Goal: Transaction & Acquisition: Obtain resource

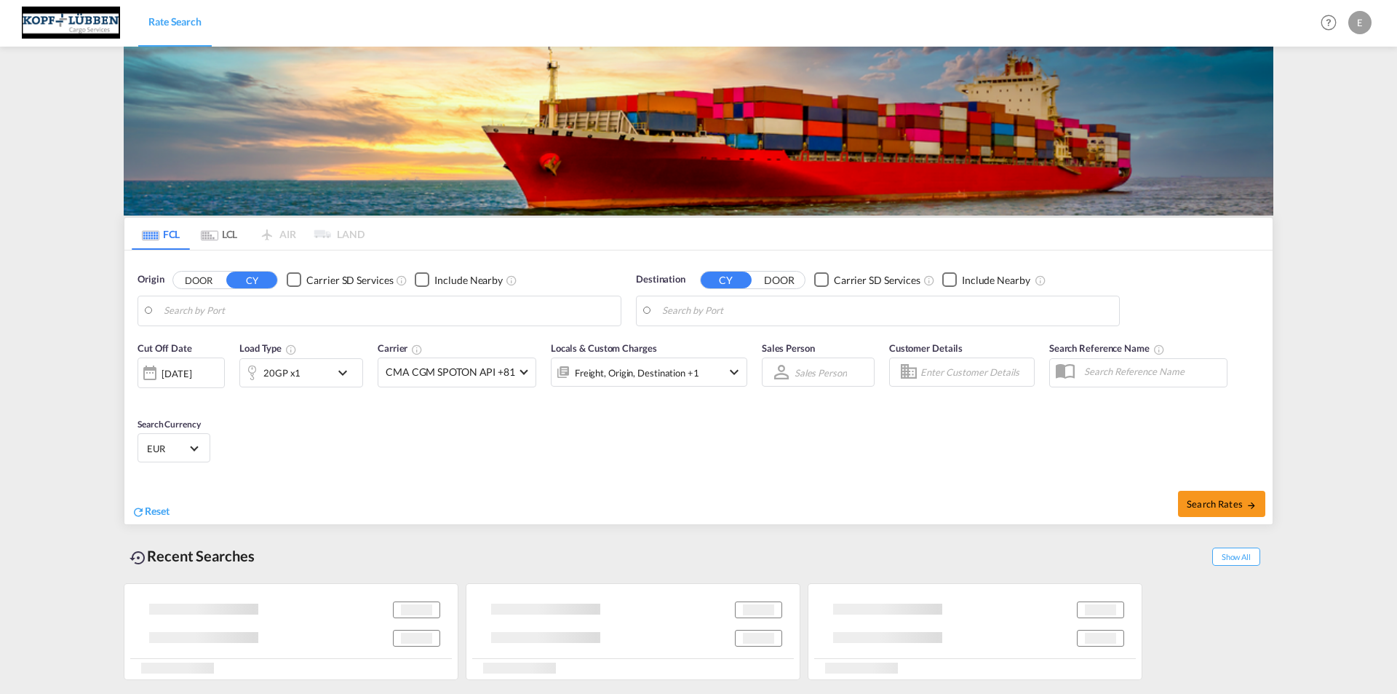
type input "[GEOGRAPHIC_DATA], DEBRV"
type input "[US_STATE], [GEOGRAPHIC_DATA], USNYC"
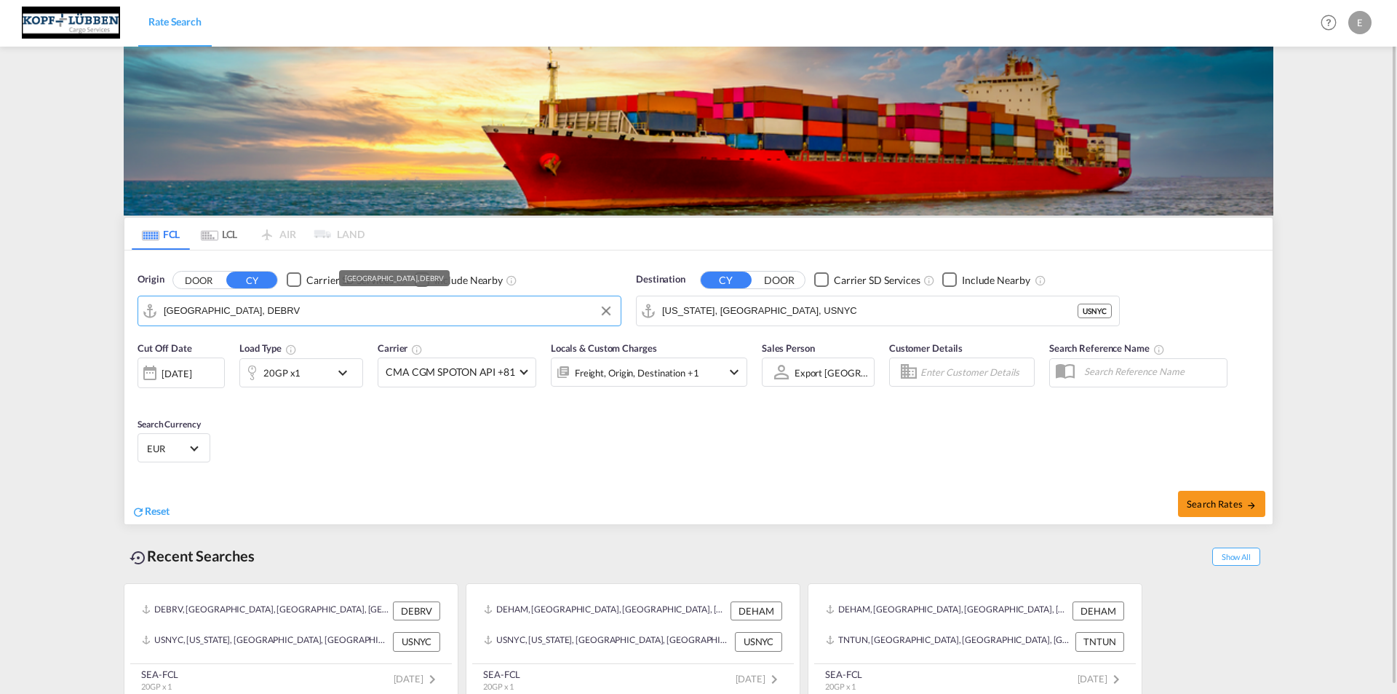
click at [343, 312] on input "[GEOGRAPHIC_DATA], DEBRV" at bounding box center [389, 311] width 450 height 22
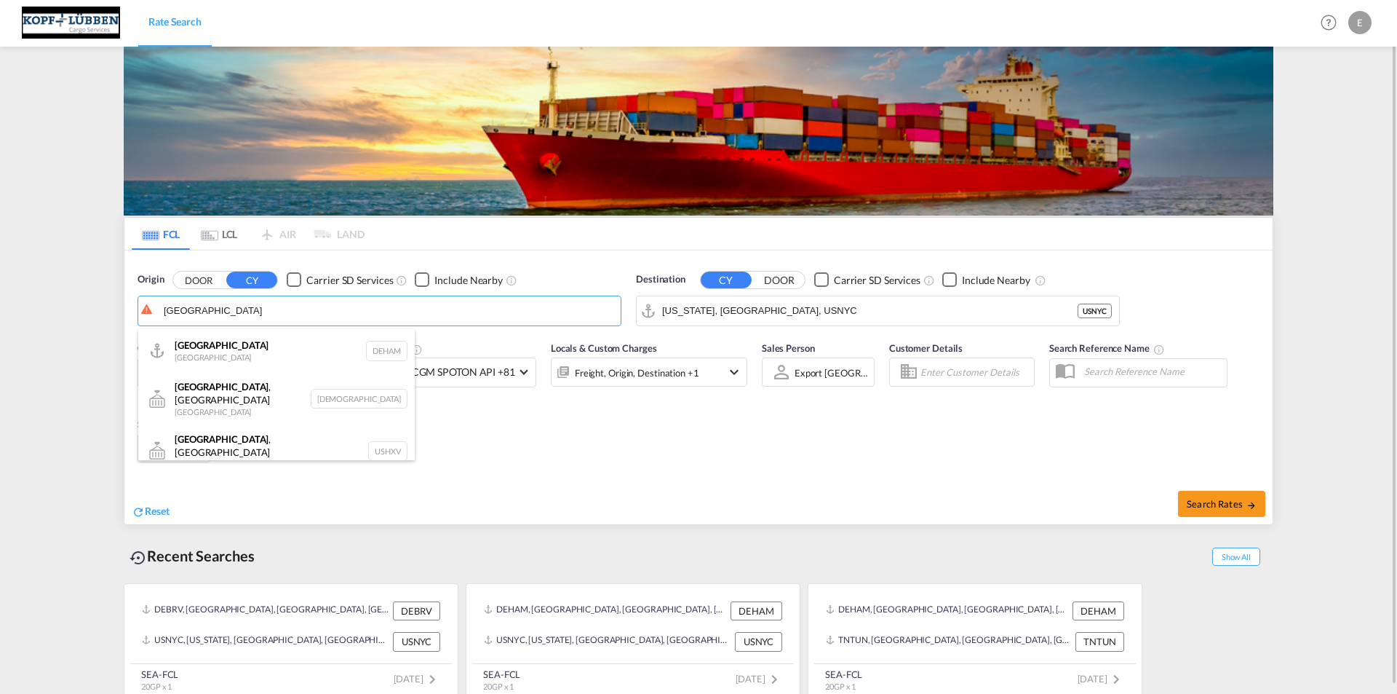
click at [205, 352] on div "[GEOGRAPHIC_DATA] [GEOGRAPHIC_DATA] DEHAM" at bounding box center [276, 351] width 277 height 44
type input "[GEOGRAPHIC_DATA], [GEOGRAPHIC_DATA]"
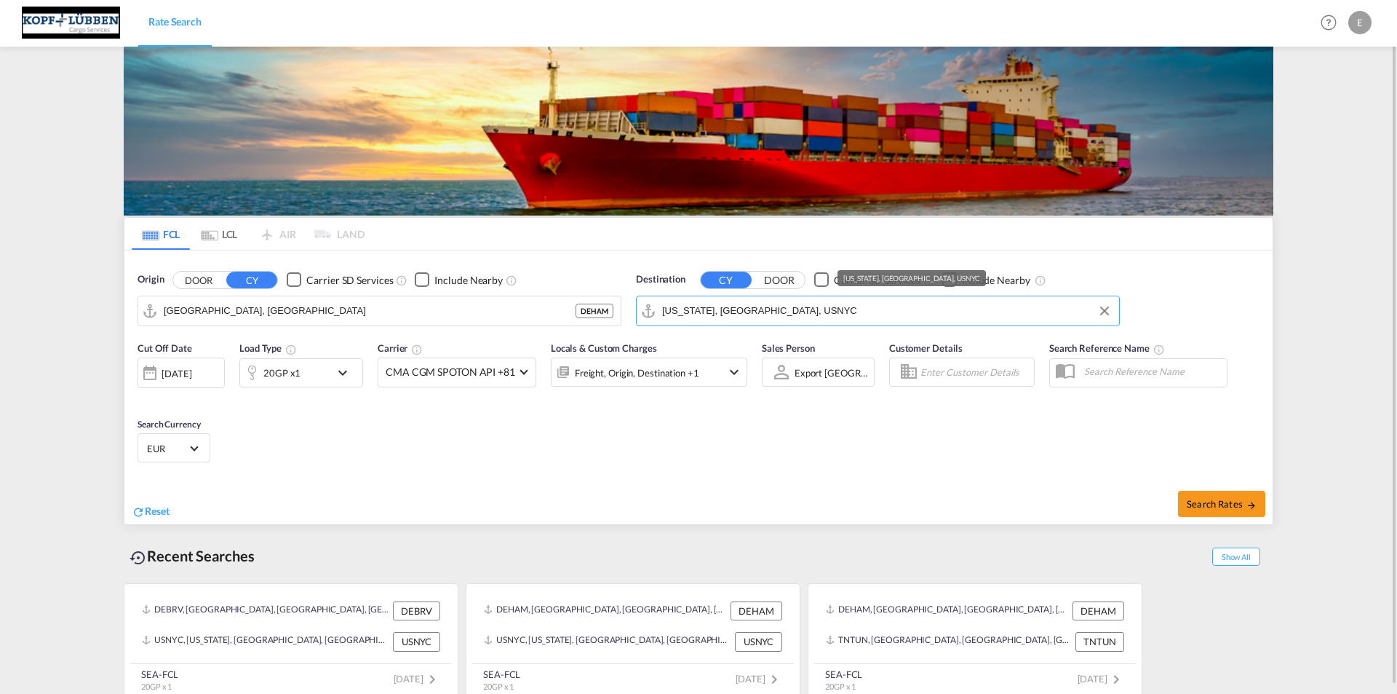
click at [817, 304] on input "[US_STATE], [GEOGRAPHIC_DATA], USNYC" at bounding box center [887, 311] width 450 height 22
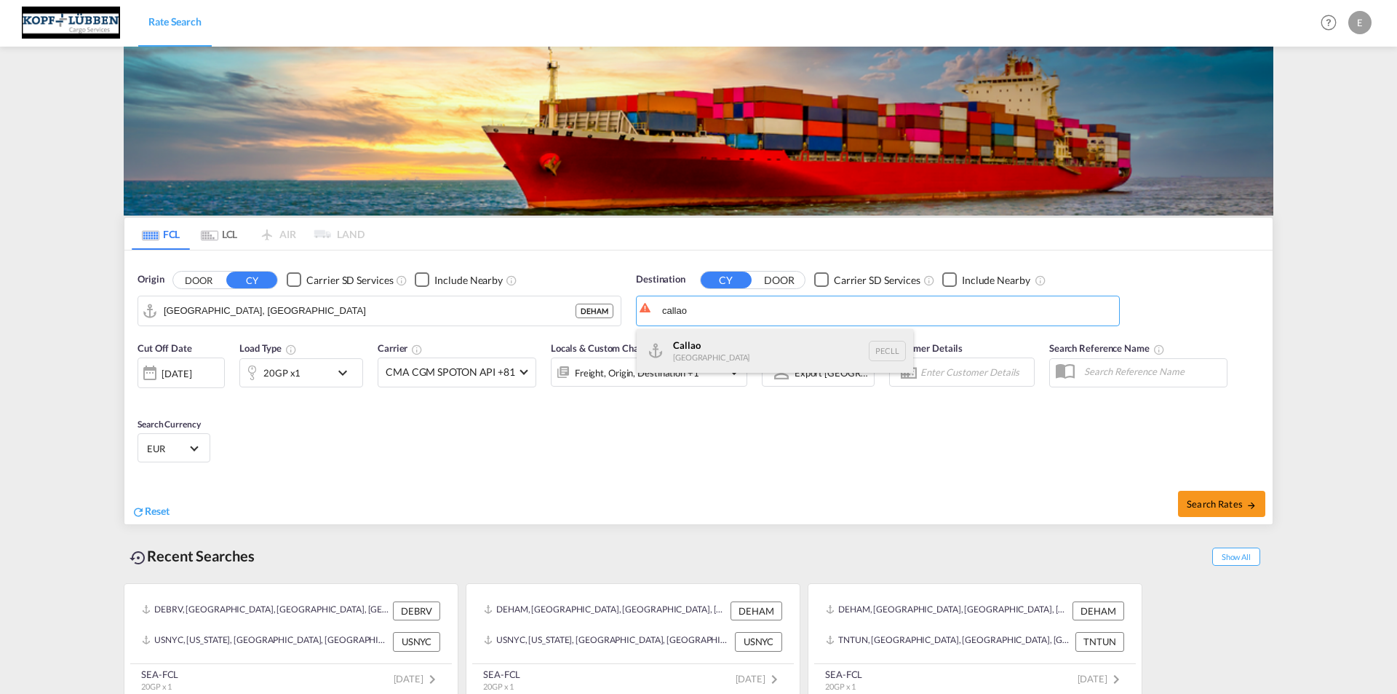
click at [706, 360] on div "Callao [GEOGRAPHIC_DATA] PECLL" at bounding box center [775, 351] width 277 height 44
type input "Callao, PECLL"
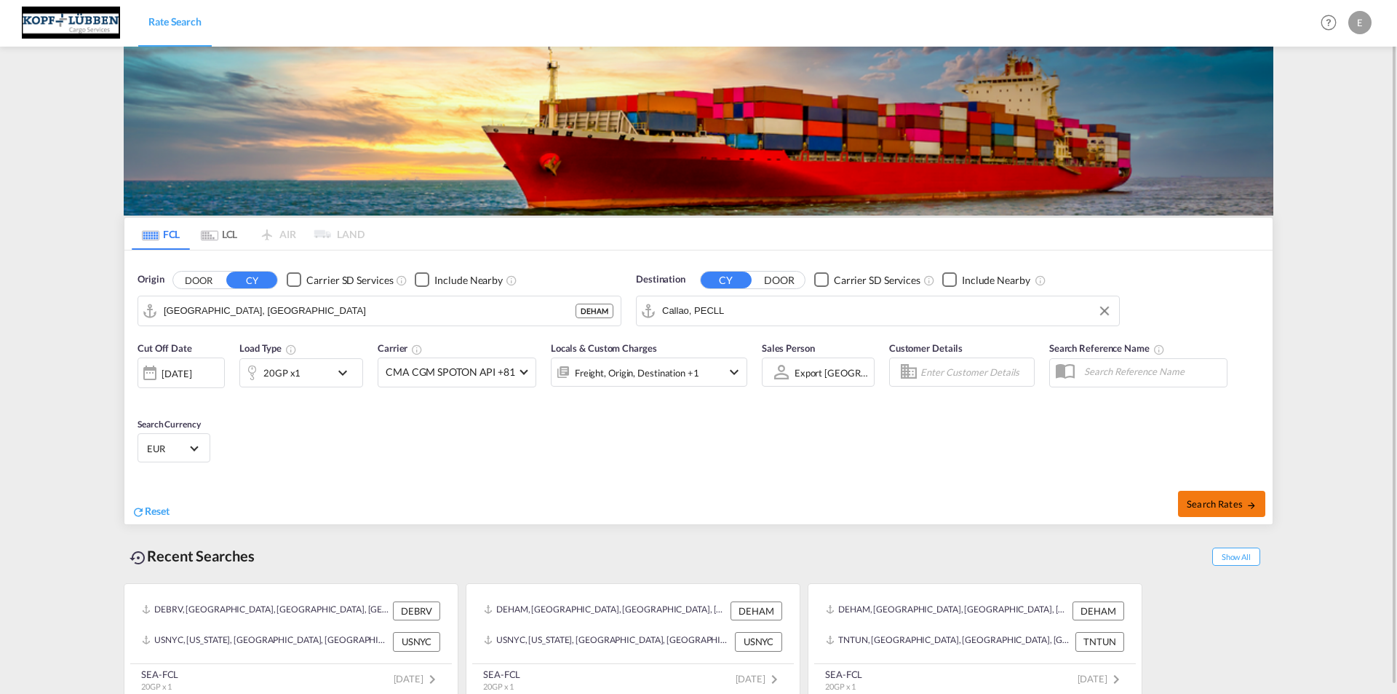
click at [1225, 509] on button "Search Rates" at bounding box center [1221, 504] width 87 height 26
type input "DEHAM to PECLL / [DATE]"
